Goal: Use online tool/utility

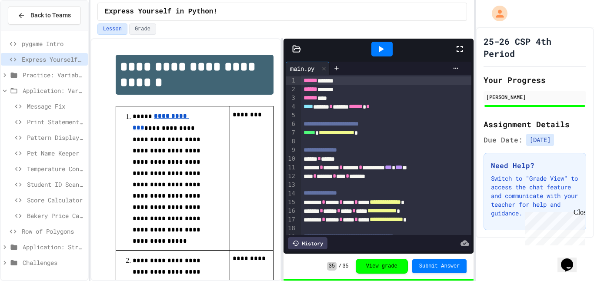
click at [43, 244] on span "Application: Strings, Inputs, Math" at bounding box center [54, 247] width 62 height 9
click at [40, 231] on span "Row of Polygons" at bounding box center [53, 231] width 63 height 9
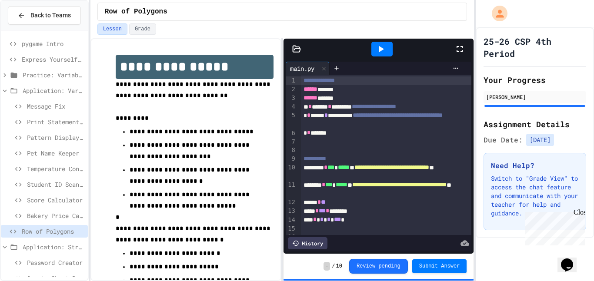
click at [461, 48] on icon at bounding box center [459, 49] width 10 height 10
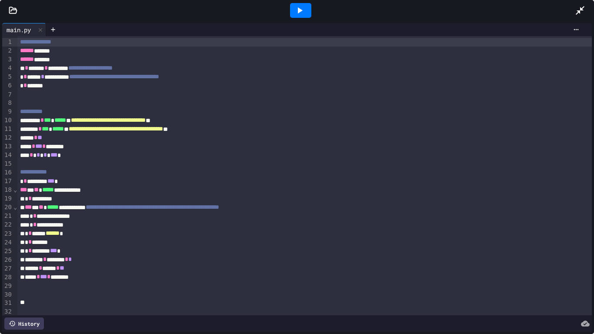
click at [291, 3] on div at bounding box center [300, 10] width 21 height 15
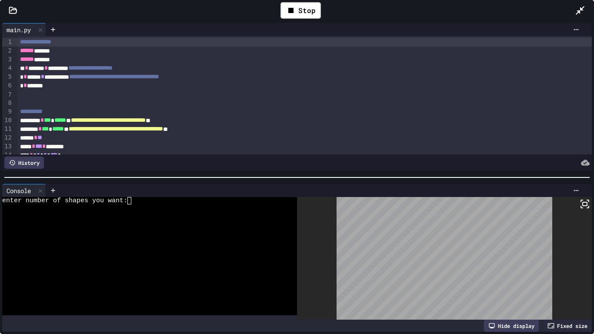
click at [129, 197] on textarea "Terminal input" at bounding box center [129, 200] width 4 height 7
click at [585, 201] on icon at bounding box center [584, 204] width 10 height 10
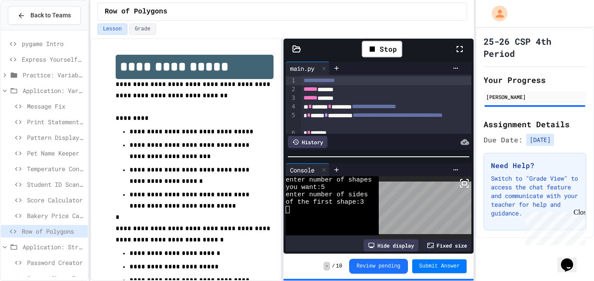
click at [457, 47] on icon at bounding box center [459, 49] width 6 height 6
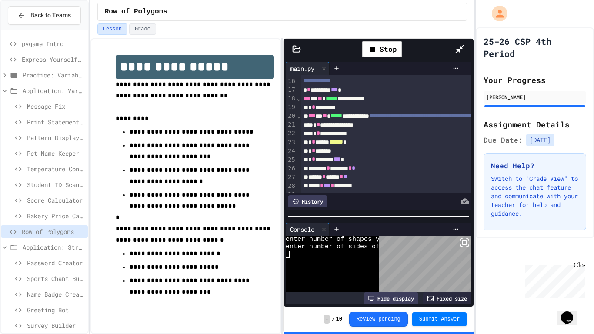
scroll to position [48, 0]
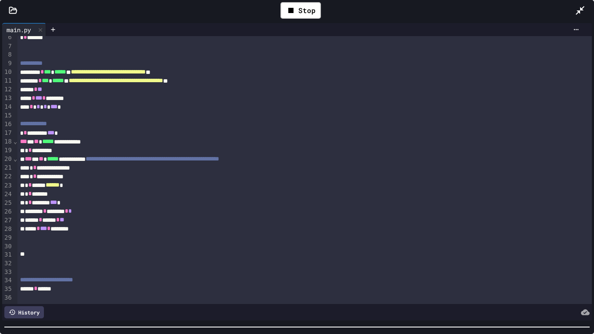
click at [296, 281] on div "**********" at bounding box center [297, 177] width 594 height 313
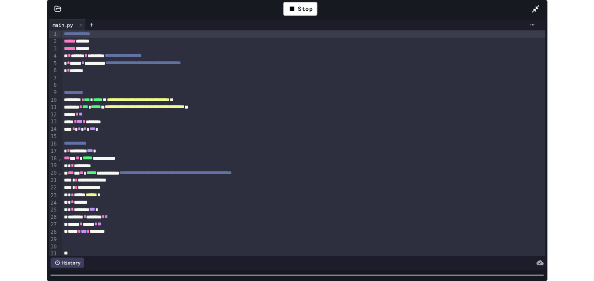
scroll to position [0, 0]
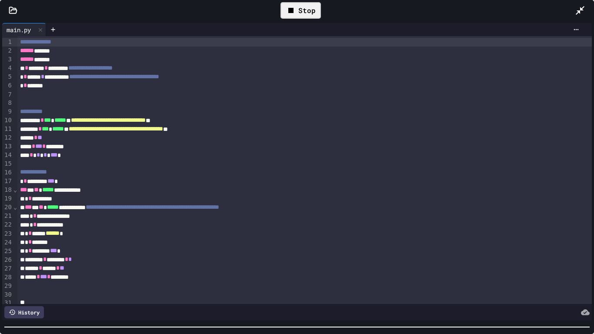
click at [313, 14] on div "Stop" at bounding box center [300, 10] width 40 height 17
click at [580, 11] on icon at bounding box center [580, 10] width 10 height 10
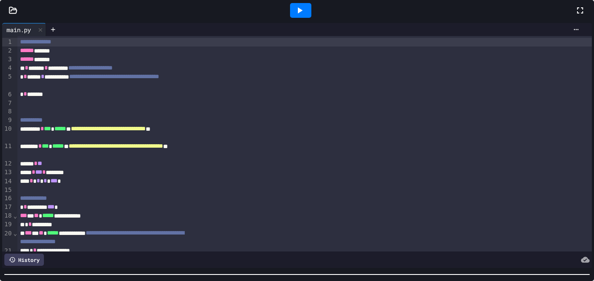
scroll to position [30, 0]
